Goal: Obtain resource: Download file/media

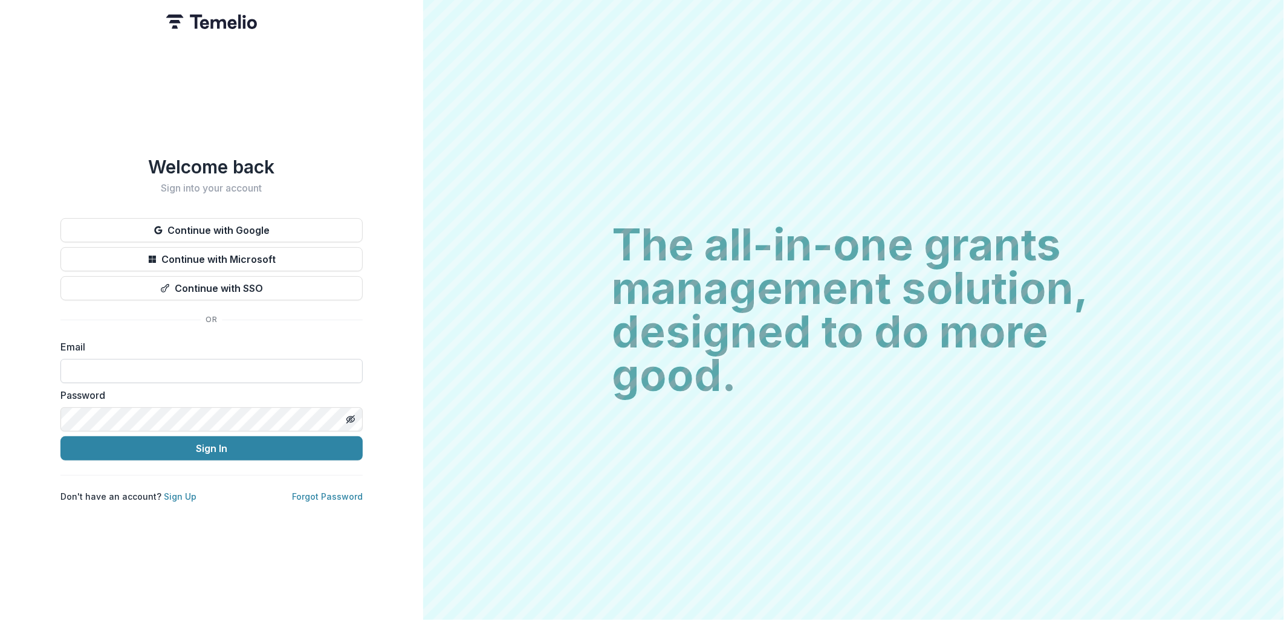
click at [124, 364] on input at bounding box center [211, 371] width 302 height 24
type input "**********"
click at [167, 446] on button "Sign In" at bounding box center [211, 448] width 302 height 24
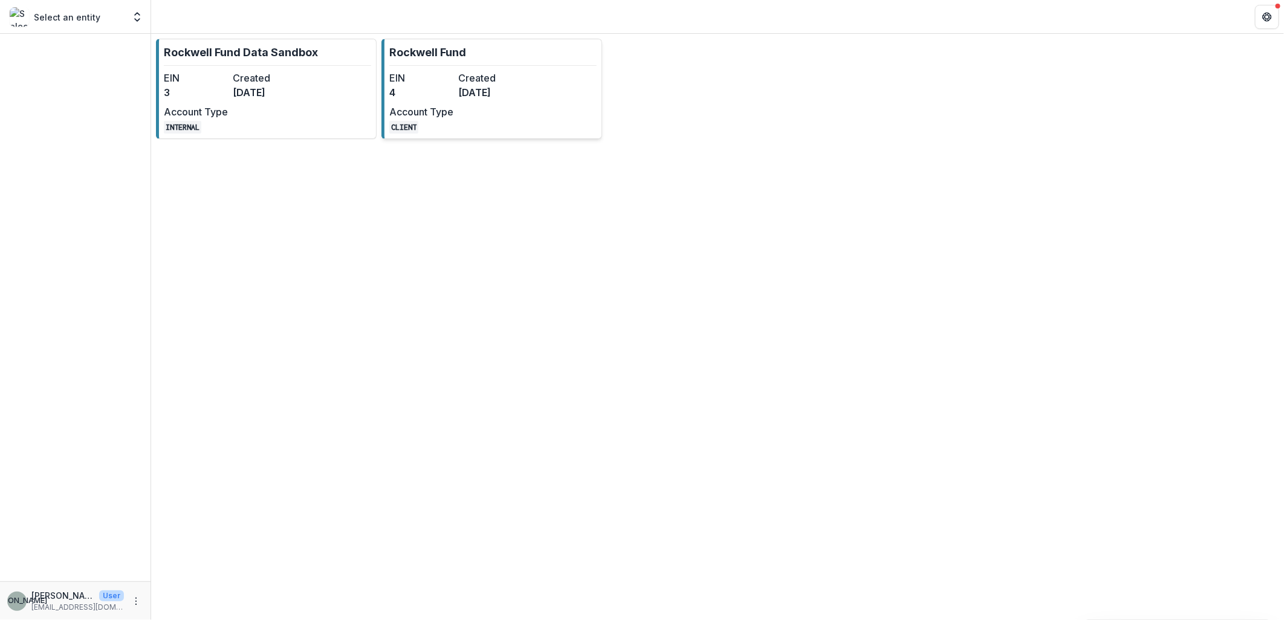
click at [443, 106] on dt "Account Type" at bounding box center [421, 112] width 64 height 15
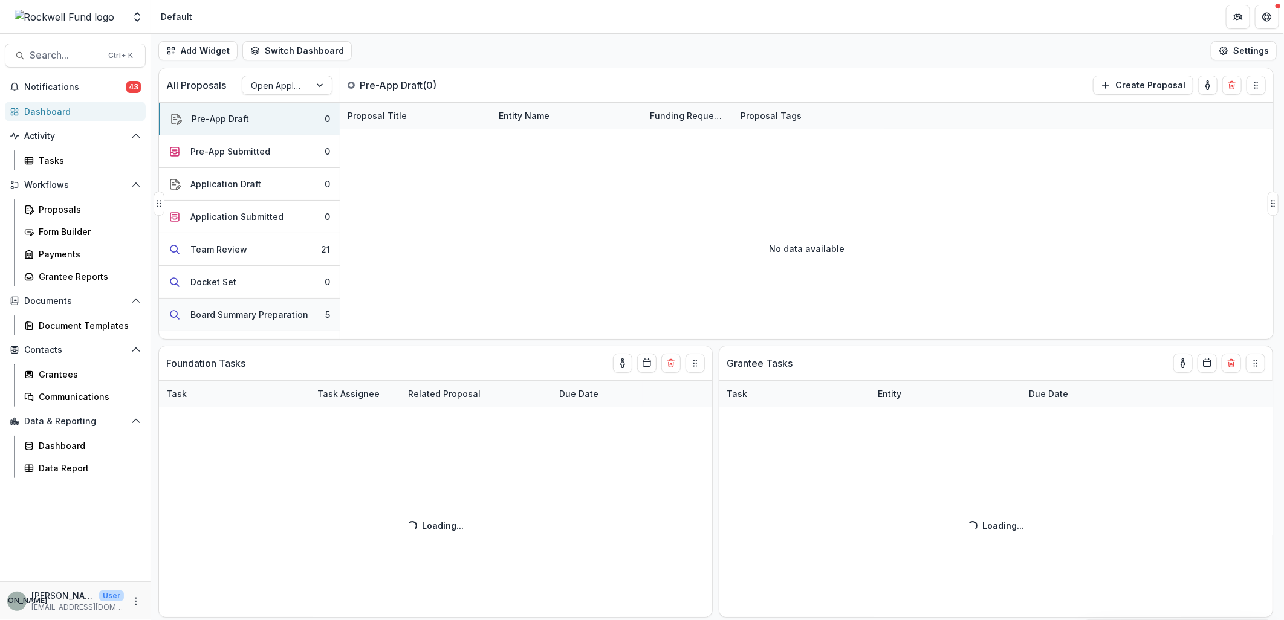
click at [273, 318] on div "Board Summary Preparation" at bounding box center [249, 314] width 118 height 13
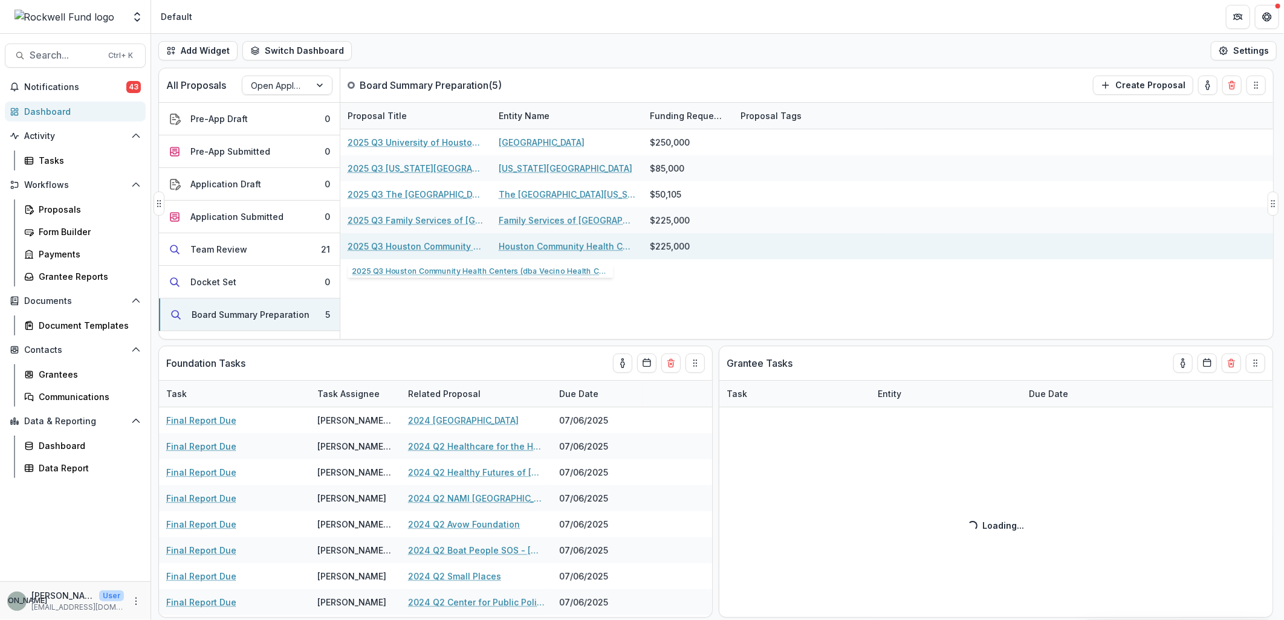
click at [439, 245] on link "2025 Q3 Houston Community Health Centers (dba Vecino Health Centers)" at bounding box center [415, 246] width 137 height 13
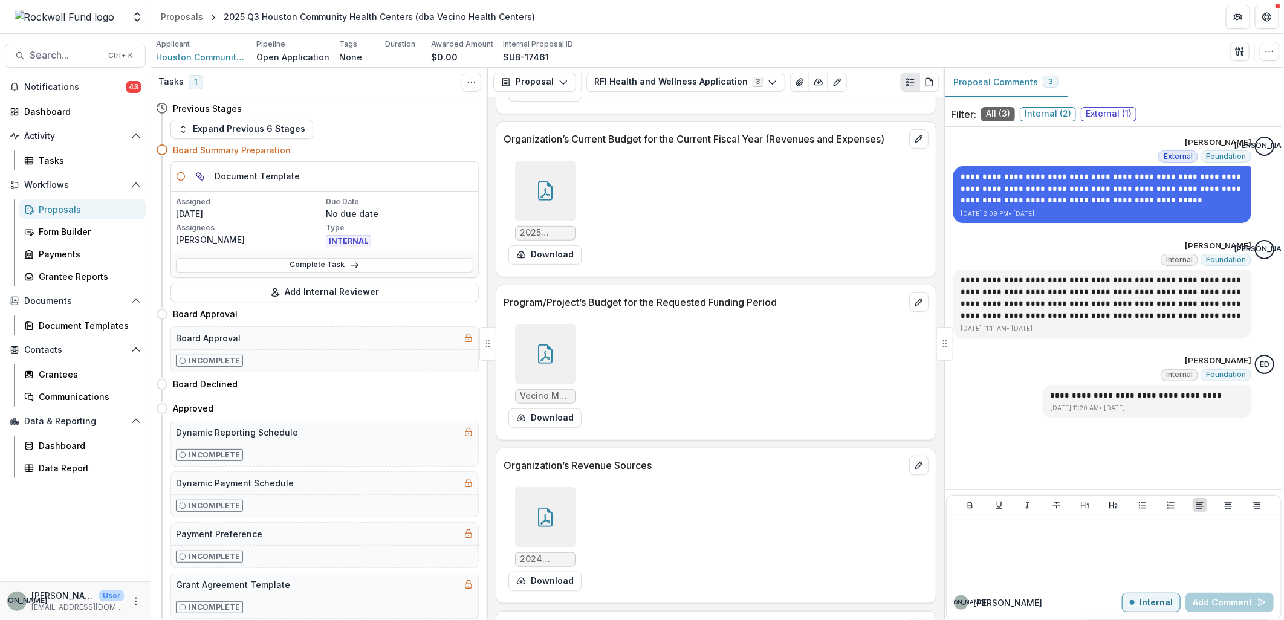
scroll to position [9065, 0]
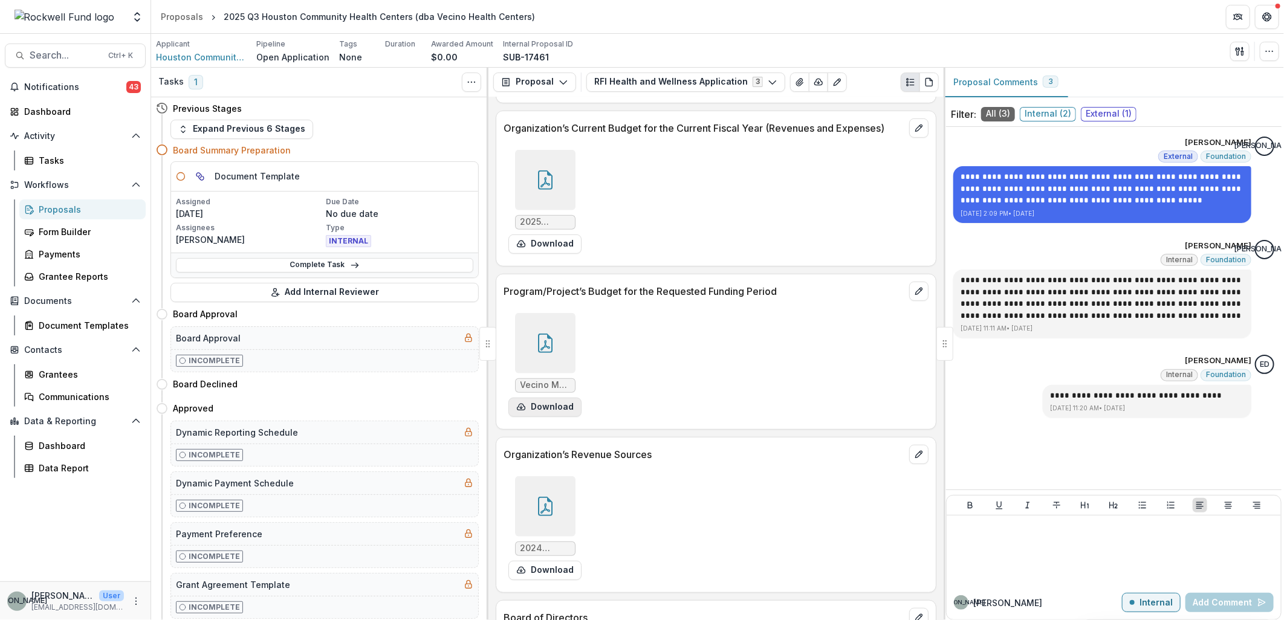
click at [559, 401] on button "Download" at bounding box center [544, 407] width 73 height 19
